Goal: Task Accomplishment & Management: Manage account settings

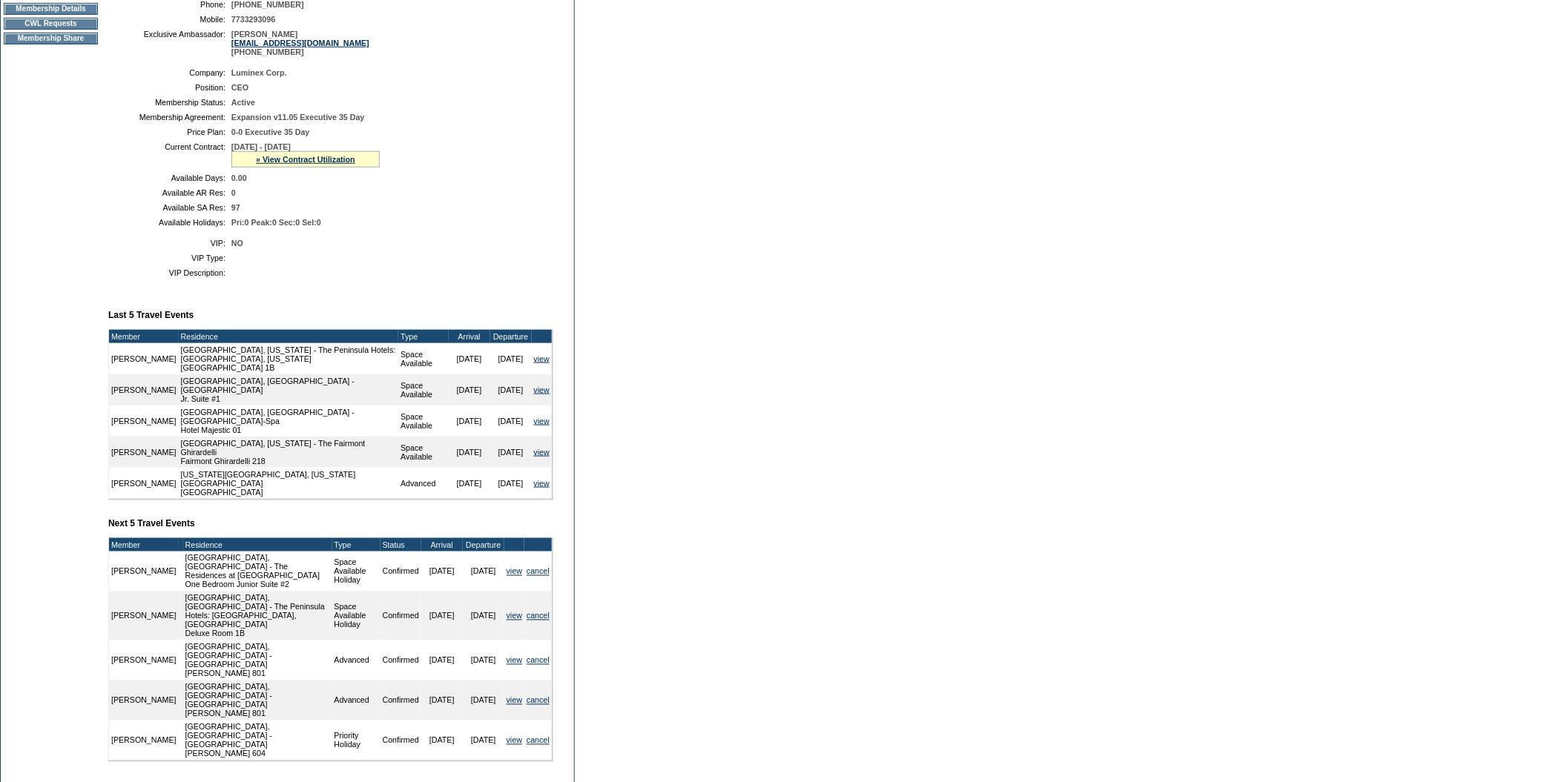
scroll to position [283, 0]
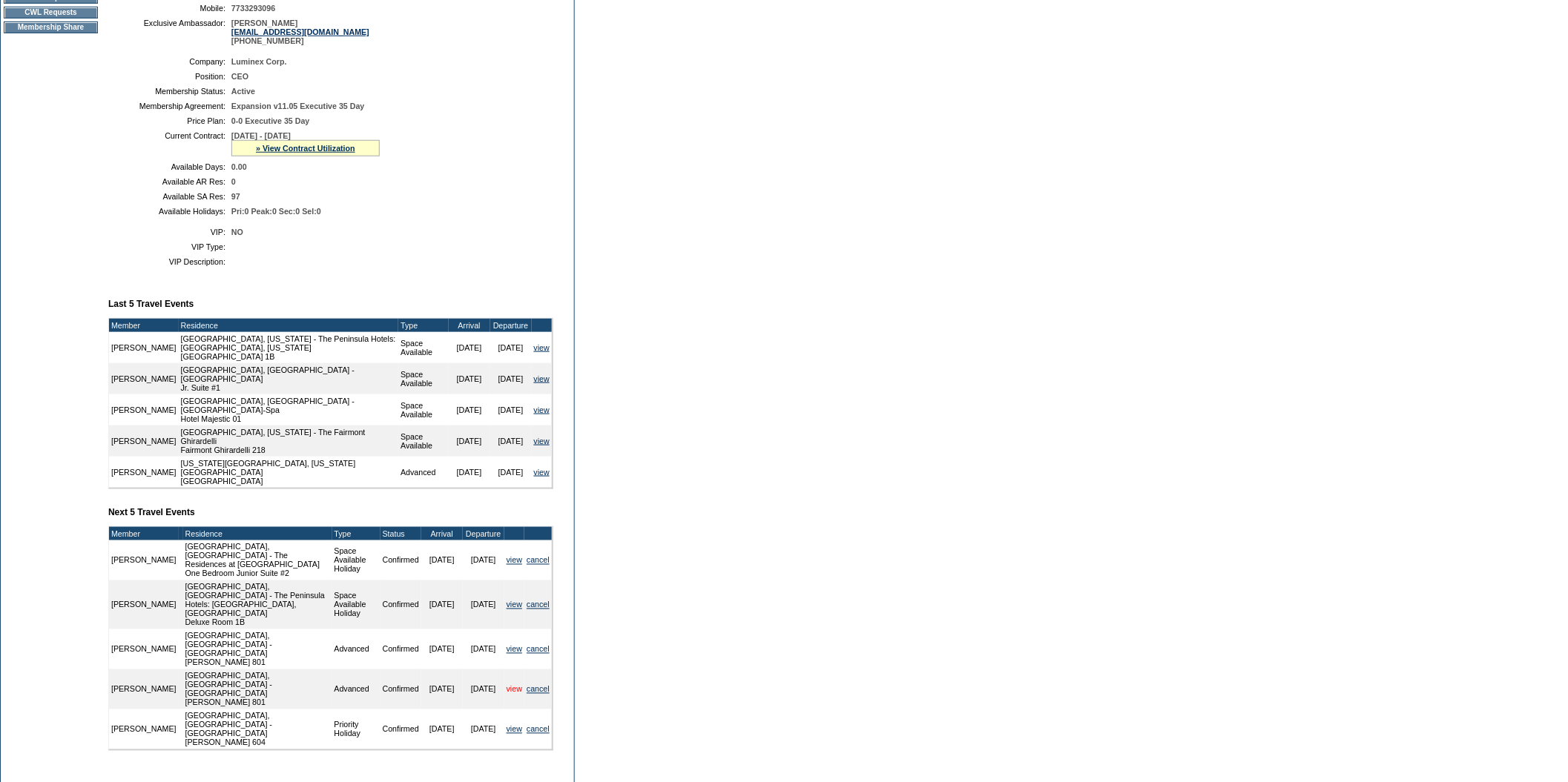
click at [512, 685] on link "view" at bounding box center [515, 689] width 15 height 9
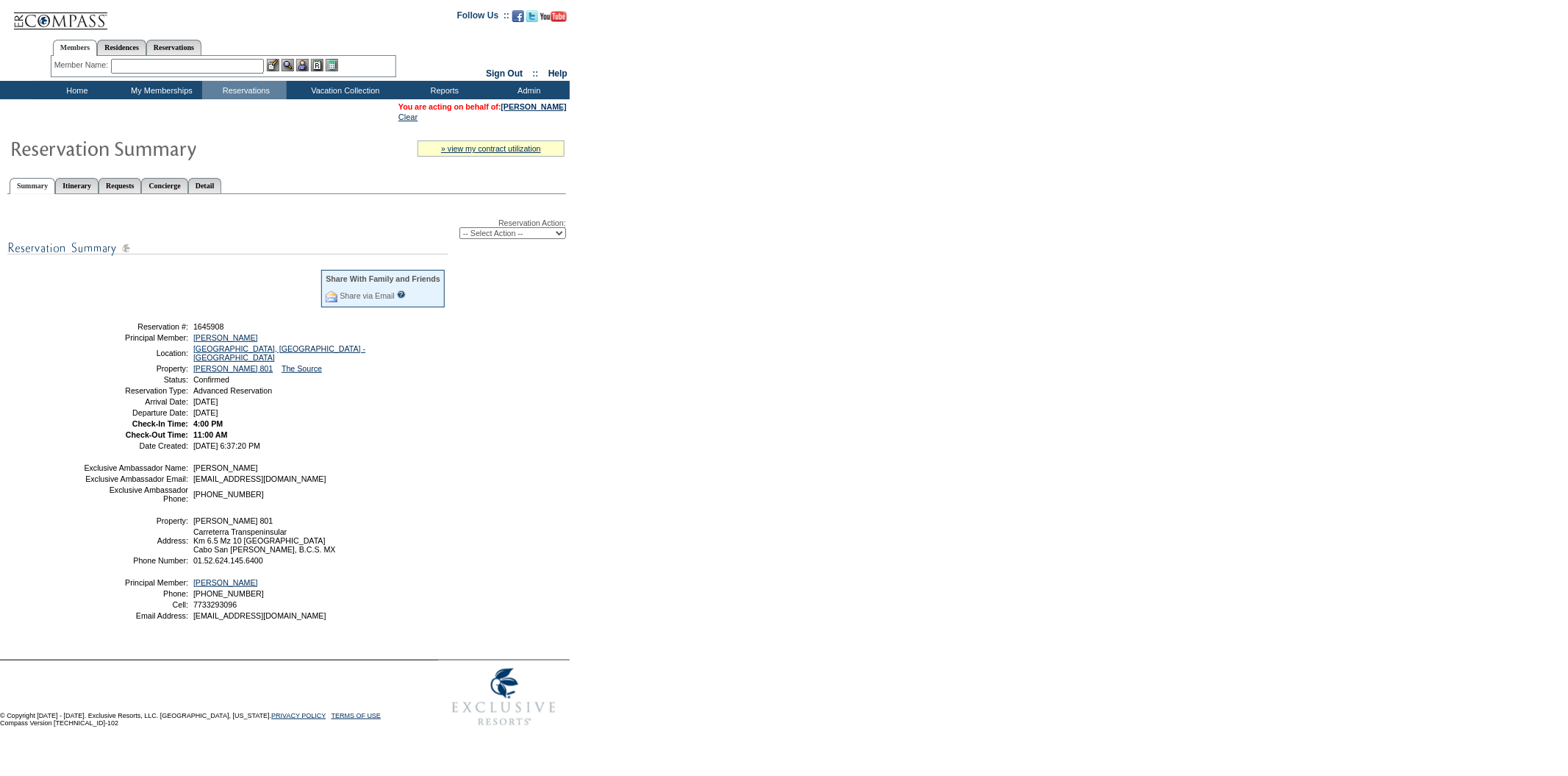
click at [558, 231] on select "-- Select Action -- Modify Reservation Dates Modify Reservation Cost Modify Occ…" at bounding box center [512, 233] width 106 height 12
select select "CancelRes"
click at [460, 227] on select "-- Select Action -- Modify Reservation Dates Modify Reservation Cost Modify Occ…" at bounding box center [512, 233] width 106 height 12
